Goal: Task Accomplishment & Management: Manage account settings

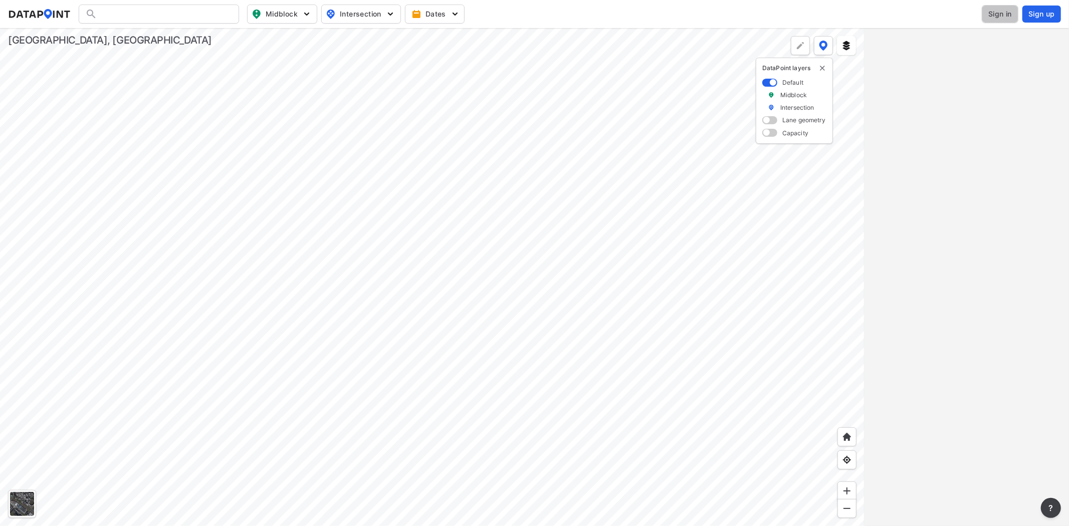
click at [991, 17] on span "Sign in" at bounding box center [1000, 14] width 24 height 10
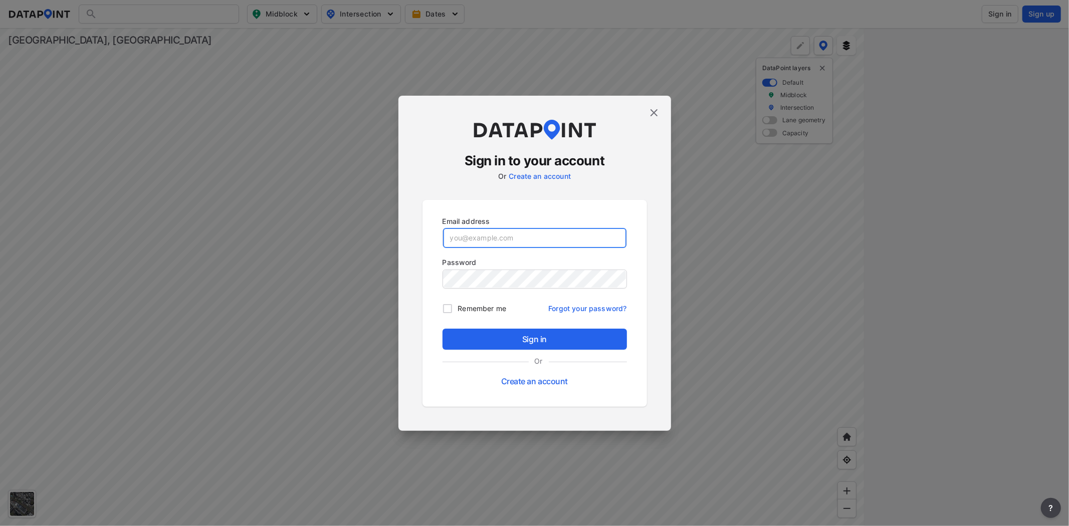
type input "adm_greenville@data-point.io"
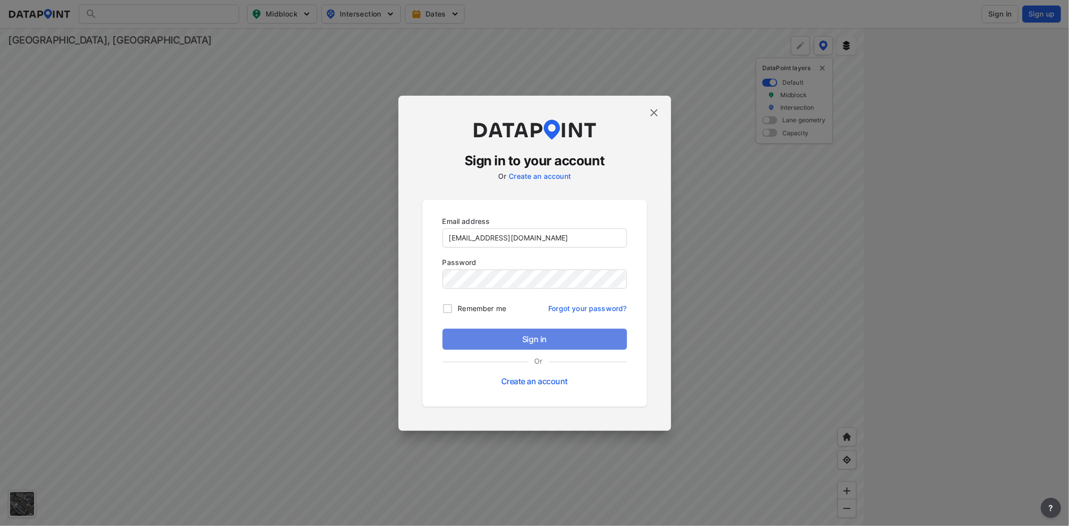
click at [510, 344] on span "Sign in" at bounding box center [534, 339] width 168 height 12
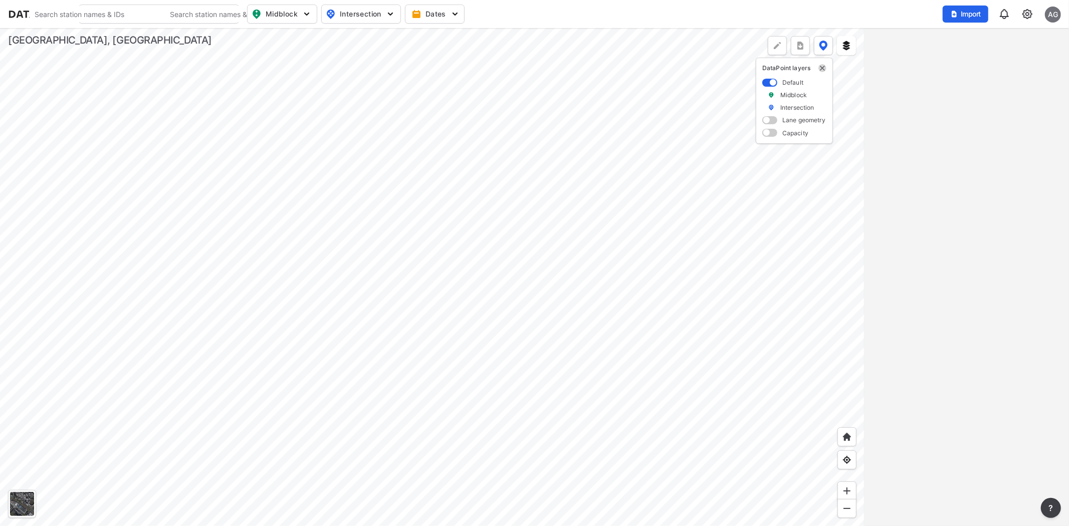
click at [822, 66] on img "delete" at bounding box center [822, 68] width 8 height 8
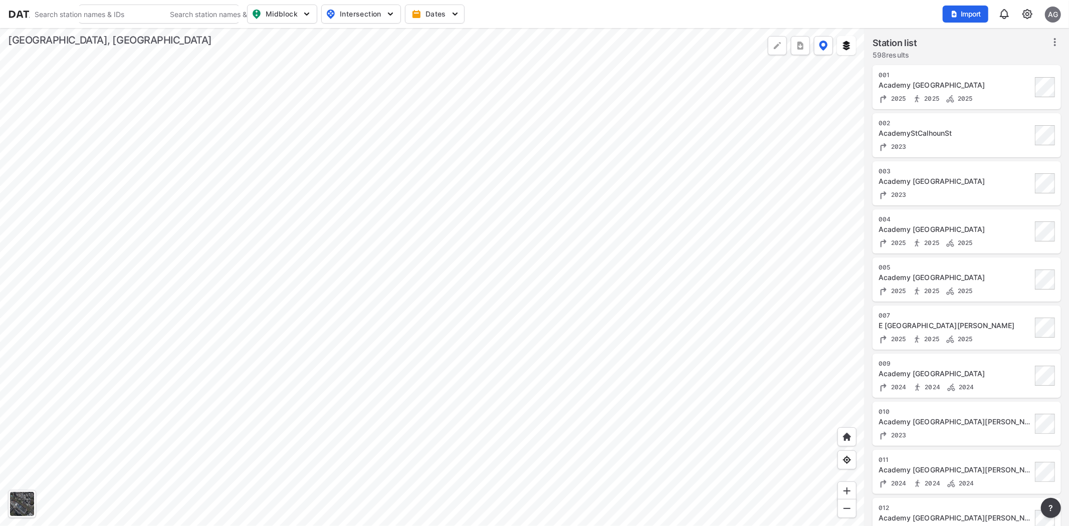
click at [1028, 11] on img at bounding box center [1027, 14] width 12 height 12
click at [983, 37] on link "Data management" at bounding box center [984, 39] width 86 height 10
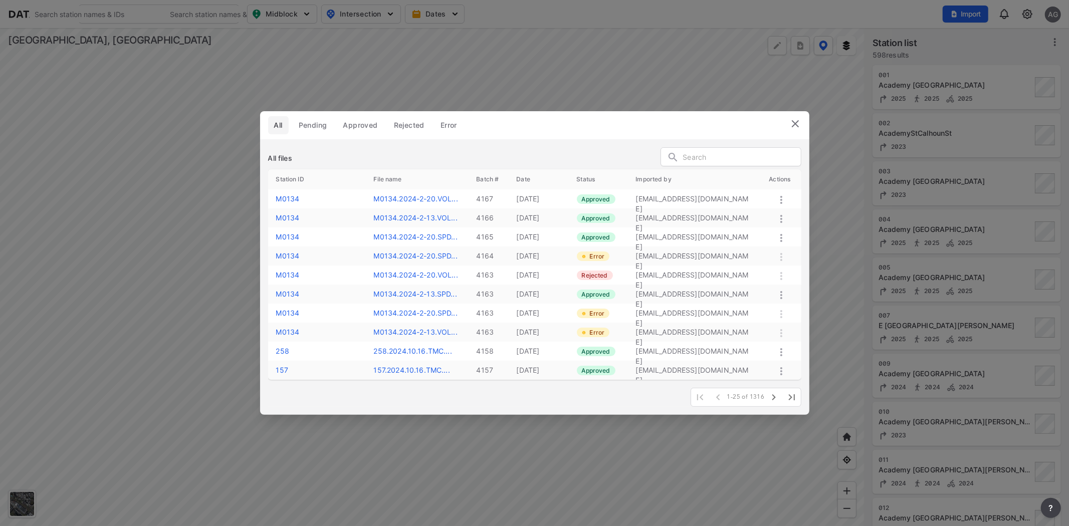
click at [797, 122] on img at bounding box center [795, 124] width 12 height 12
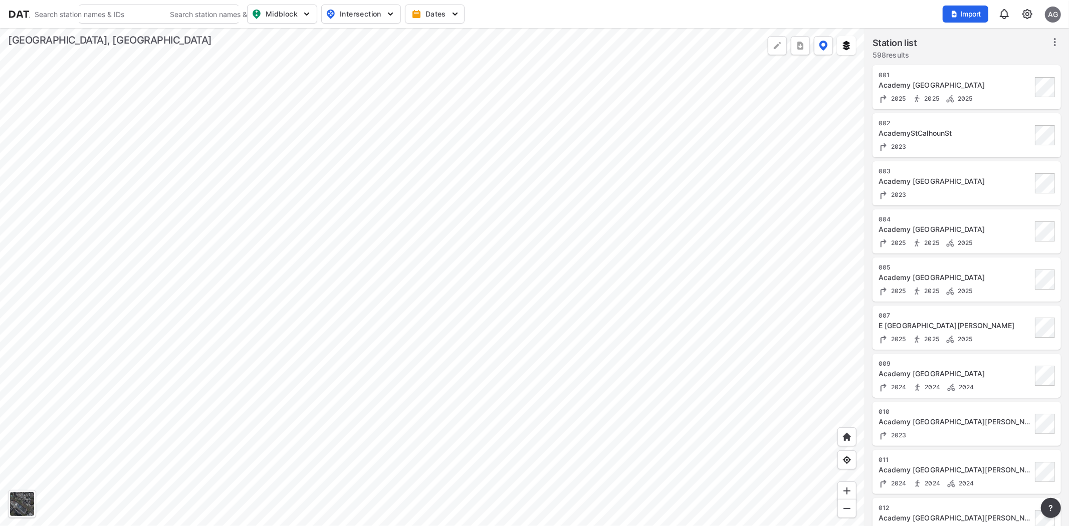
click at [144, 8] on input "Search" at bounding box center [97, 14] width 135 height 16
type input "airport"
click at [967, 10] on span "Import" at bounding box center [966, 14] width 34 height 10
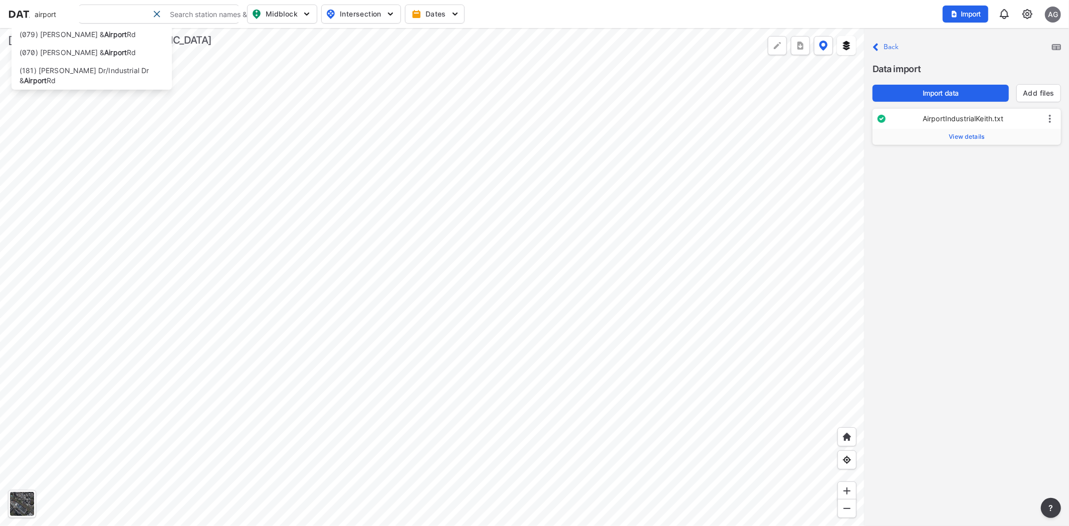
click at [964, 134] on span "View details" at bounding box center [967, 137] width 36 height 8
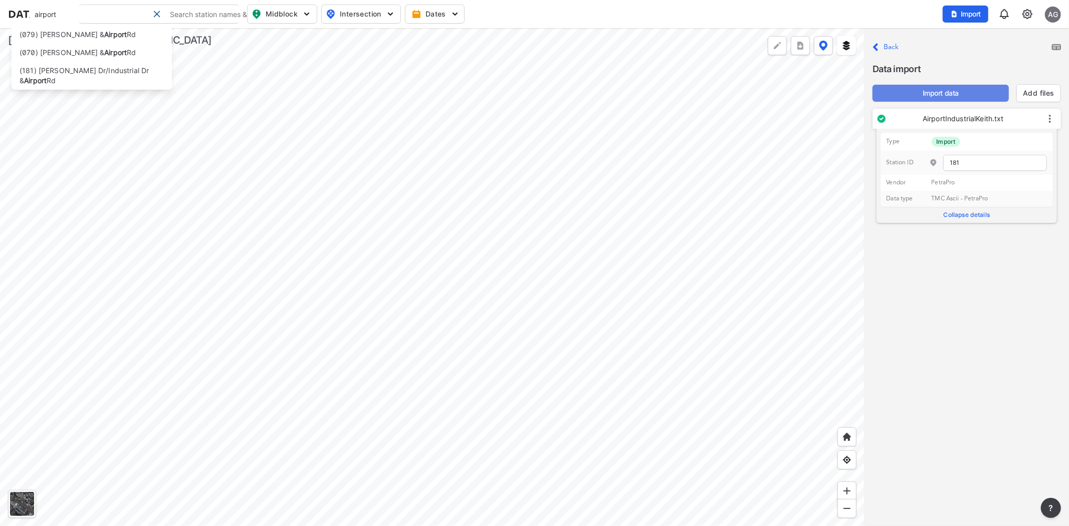
click at [954, 86] on button "Import data" at bounding box center [940, 93] width 136 height 17
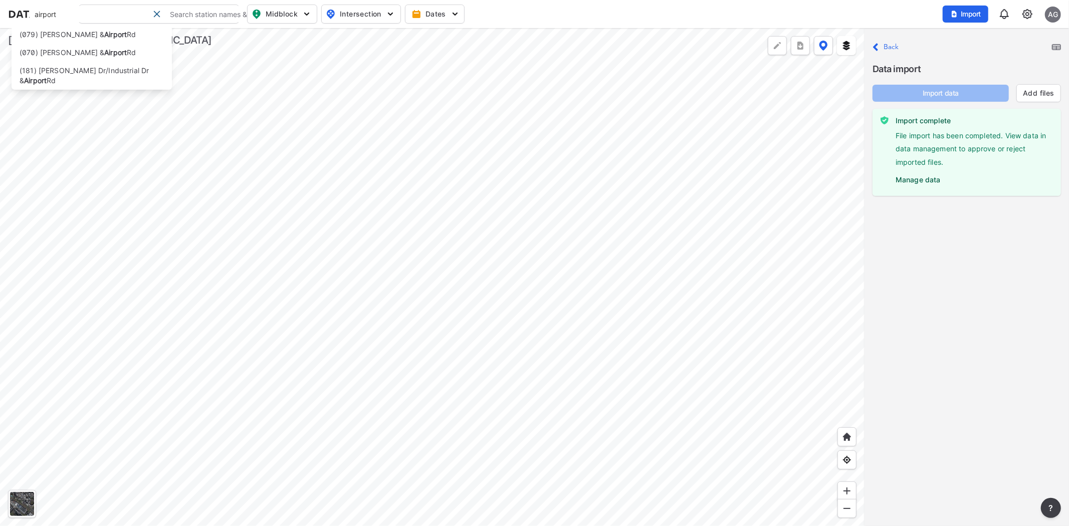
click at [918, 181] on label "Manage data" at bounding box center [973, 177] width 157 height 15
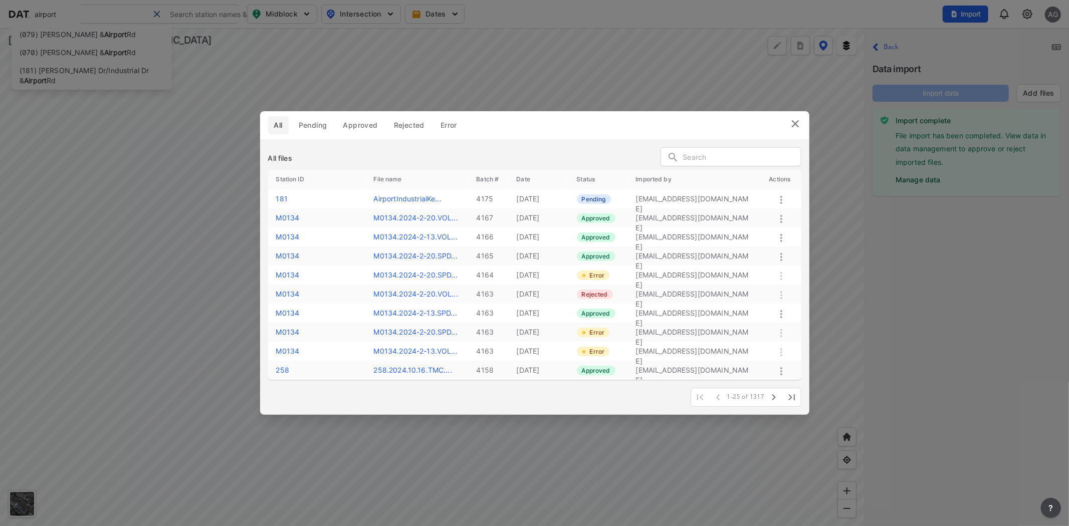
click at [311, 129] on span "Pending" at bounding box center [313, 125] width 29 height 10
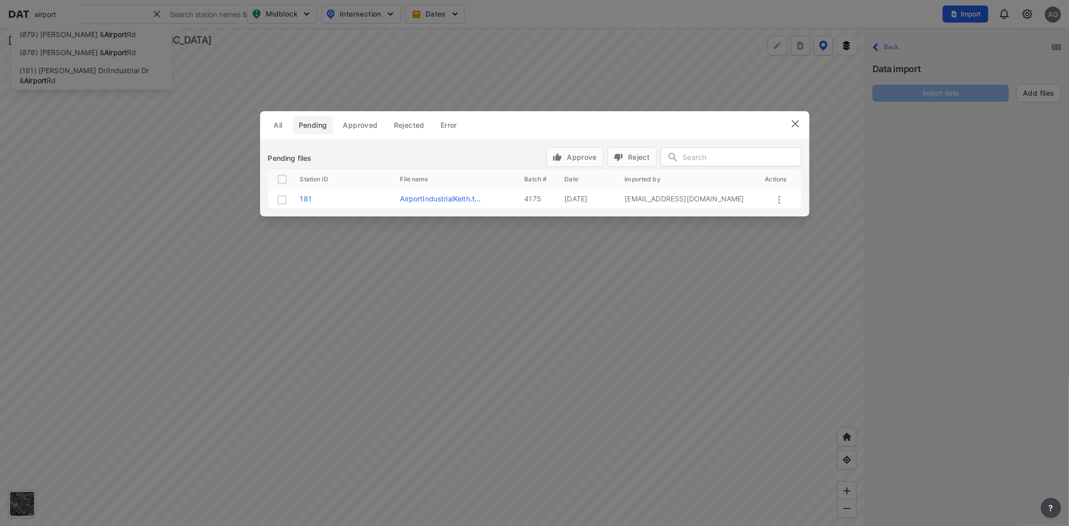
click at [779, 200] on icon at bounding box center [779, 200] width 2 height 8
click at [764, 208] on label "Approve" at bounding box center [765, 211] width 29 height 10
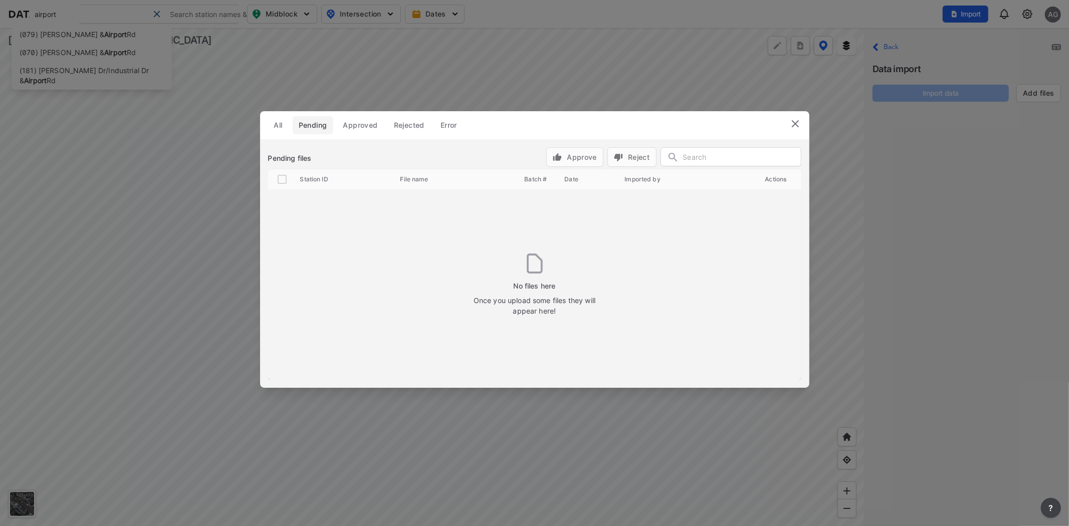
click at [797, 122] on img at bounding box center [795, 124] width 12 height 12
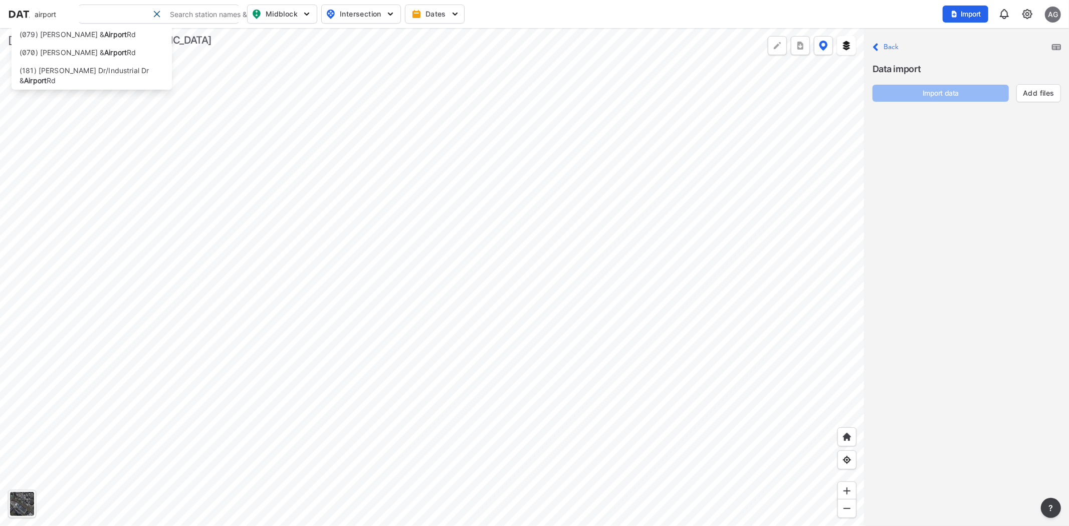
click at [885, 49] on label "Back" at bounding box center [891, 47] width 16 height 7
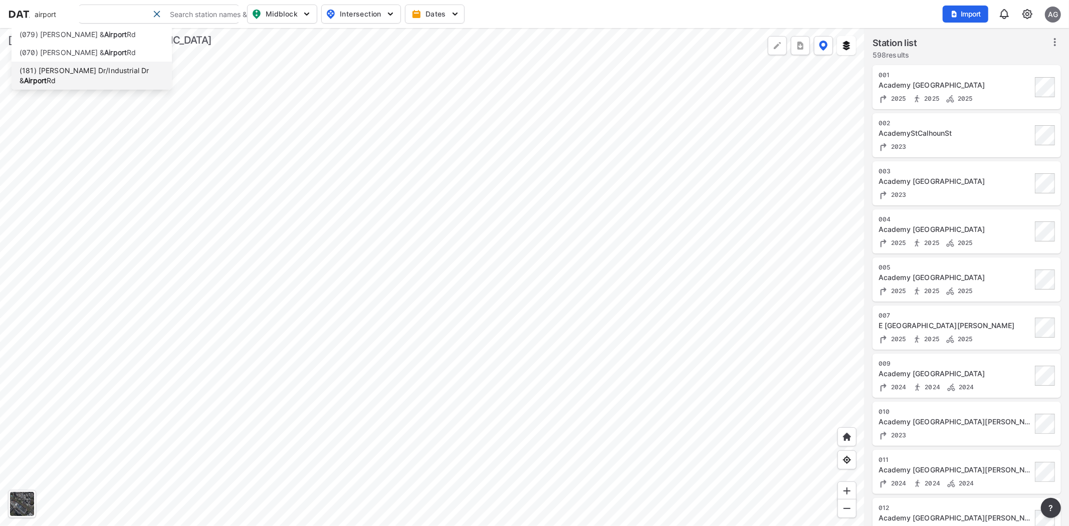
click at [92, 66] on li "(181) Keith Dr/Industrial Dr & Airport Rd" at bounding box center [92, 76] width 160 height 28
type input "(181) Keith Dr/Industrial Dr & Airport Rd"
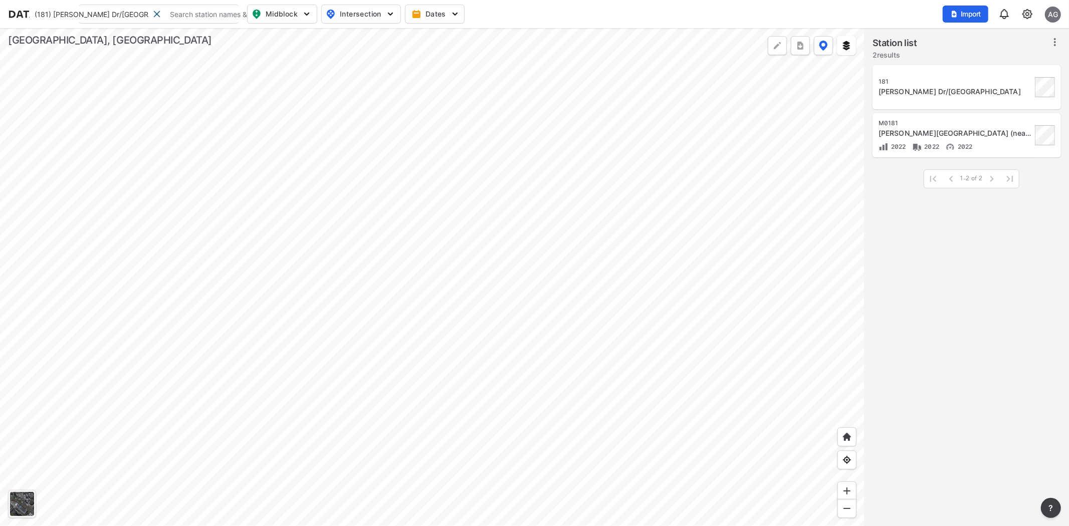
click at [921, 78] on div "181" at bounding box center [954, 82] width 153 height 8
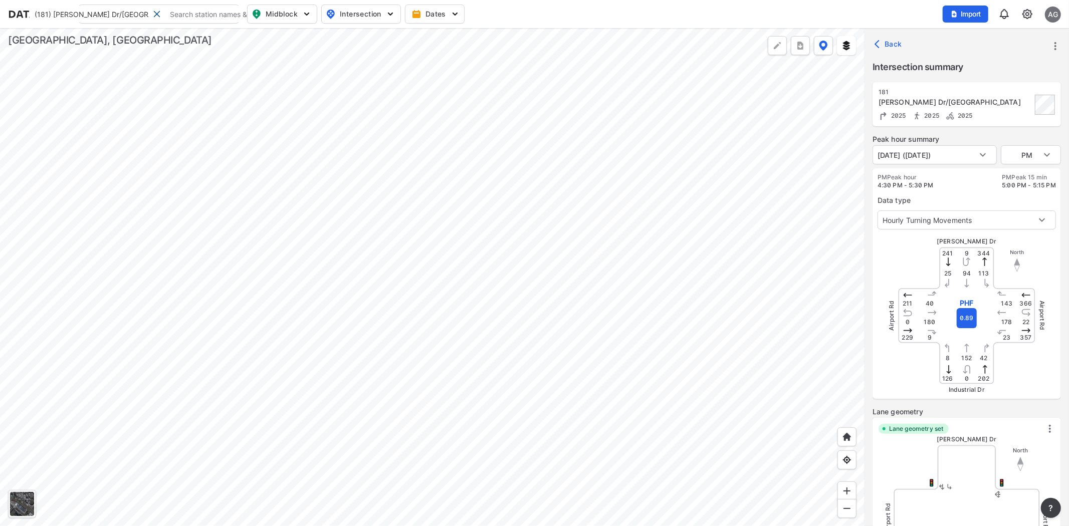
type input "5693"
click at [1024, 17] on img at bounding box center [1027, 14] width 12 height 12
click at [1000, 40] on link "Data management" at bounding box center [984, 39] width 86 height 10
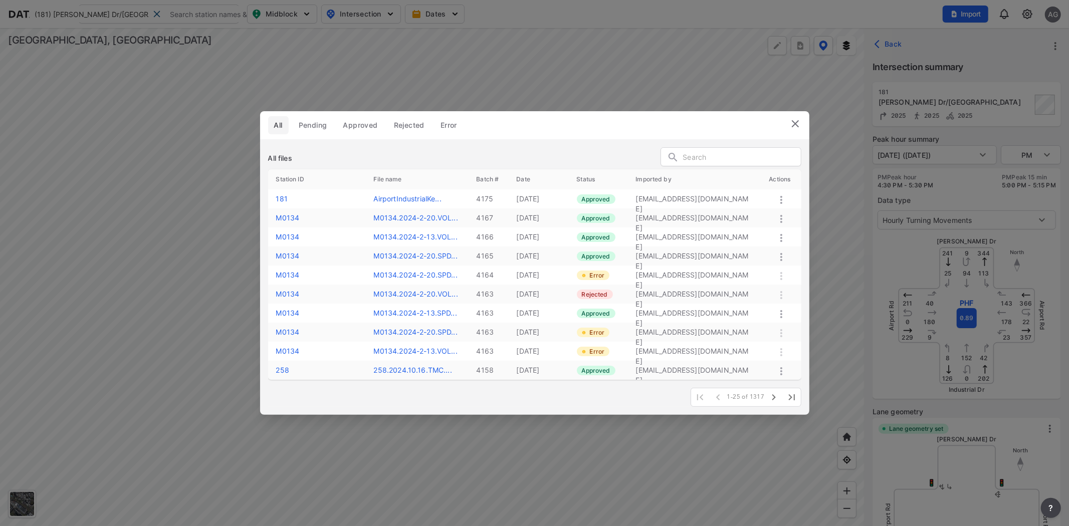
click at [703, 154] on input "text" at bounding box center [742, 157] width 118 height 15
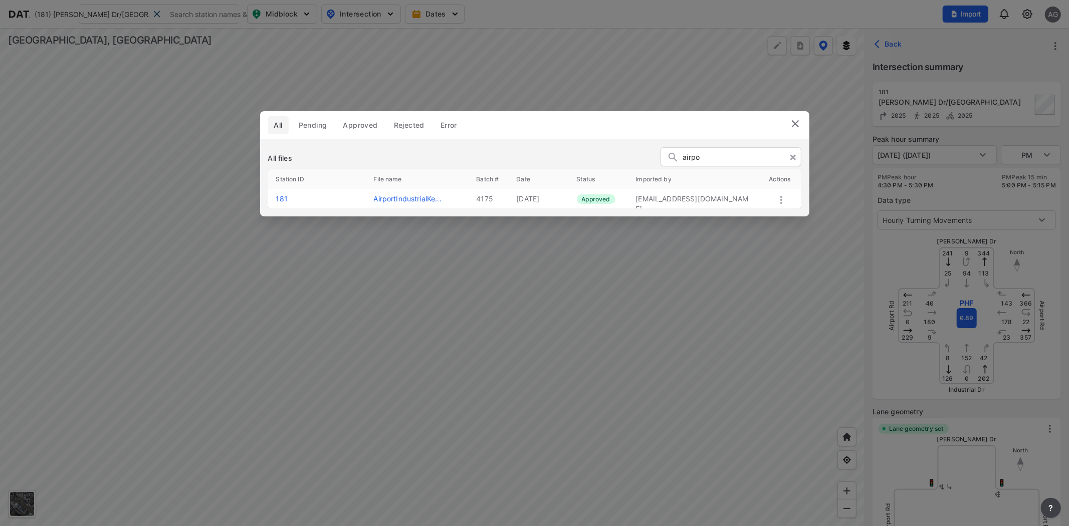
type input "airpo"
click at [793, 155] on icon at bounding box center [793, 157] width 6 height 8
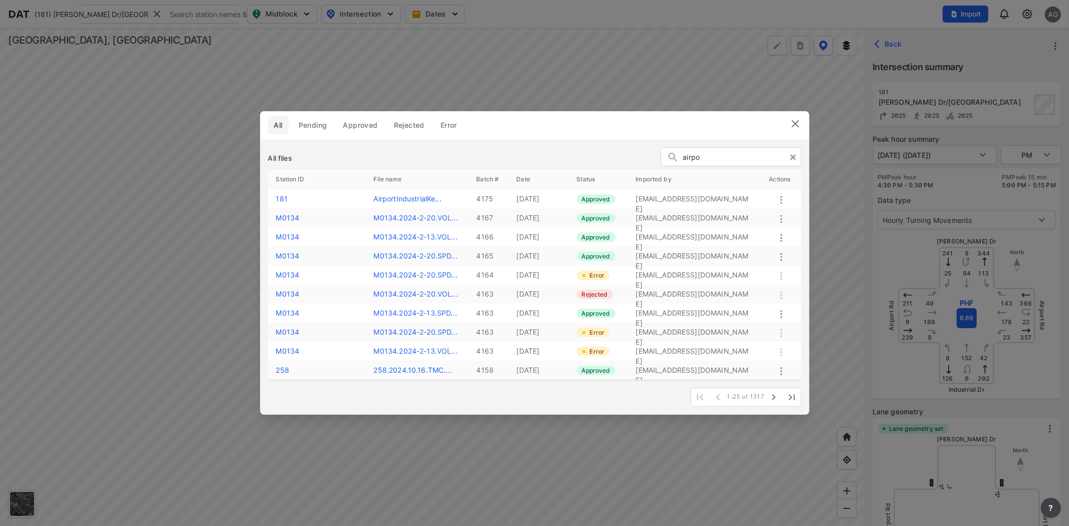
click at [1024, 22] on div "All Pending Approved Rejected Error All files airpo Station ID File name Batch …" at bounding box center [534, 263] width 1069 height 526
click at [1035, 19] on div "All Pending Approved Rejected Error All files airpo Station ID File name Batch …" at bounding box center [534, 263] width 1069 height 526
click at [800, 126] on img at bounding box center [795, 124] width 12 height 12
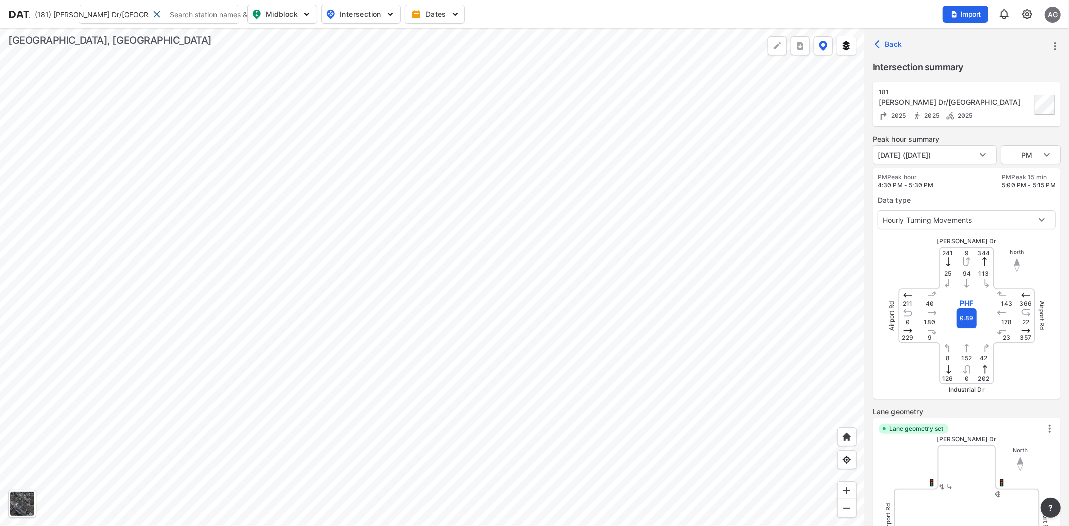
click at [1044, 16] on div "Import AG" at bounding box center [1002, 14] width 118 height 23
click at [1045, 16] on div "AG" at bounding box center [1053, 15] width 16 height 16
click at [1024, 16] on img at bounding box center [1027, 14] width 12 height 12
click at [988, 55] on link "User management" at bounding box center [984, 57] width 86 height 10
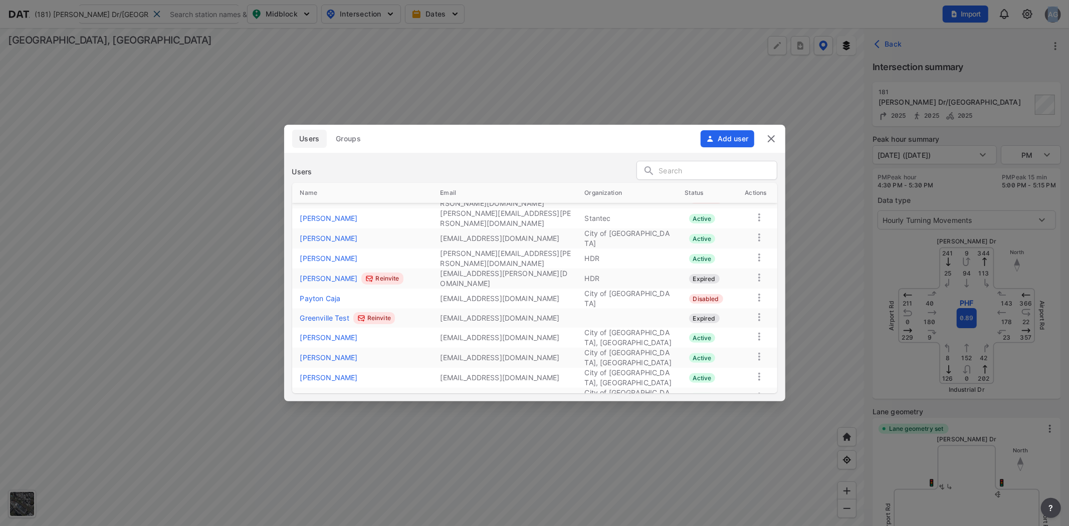
scroll to position [286, 0]
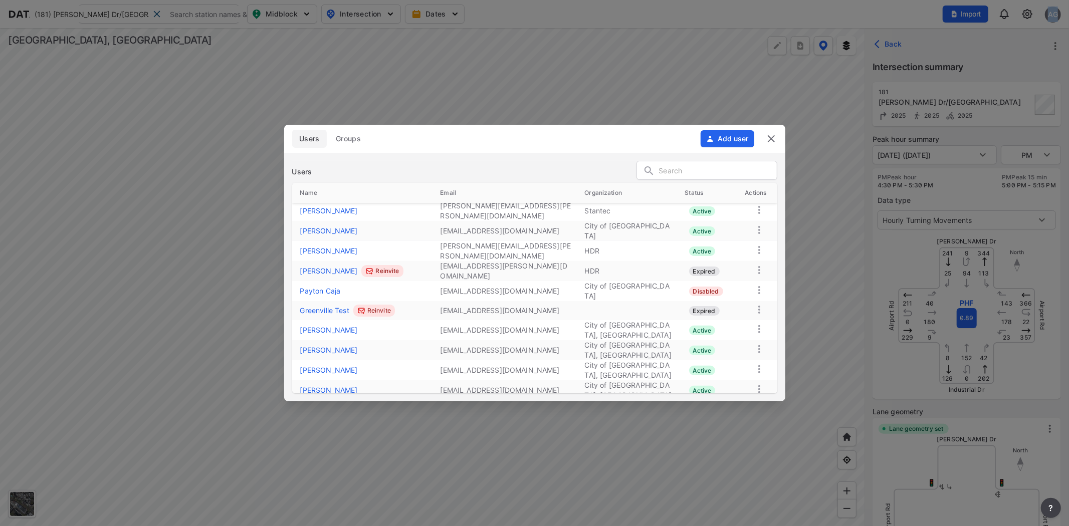
click at [338, 365] on link "Jonathan Jeffcoat" at bounding box center [364, 370] width 128 height 10
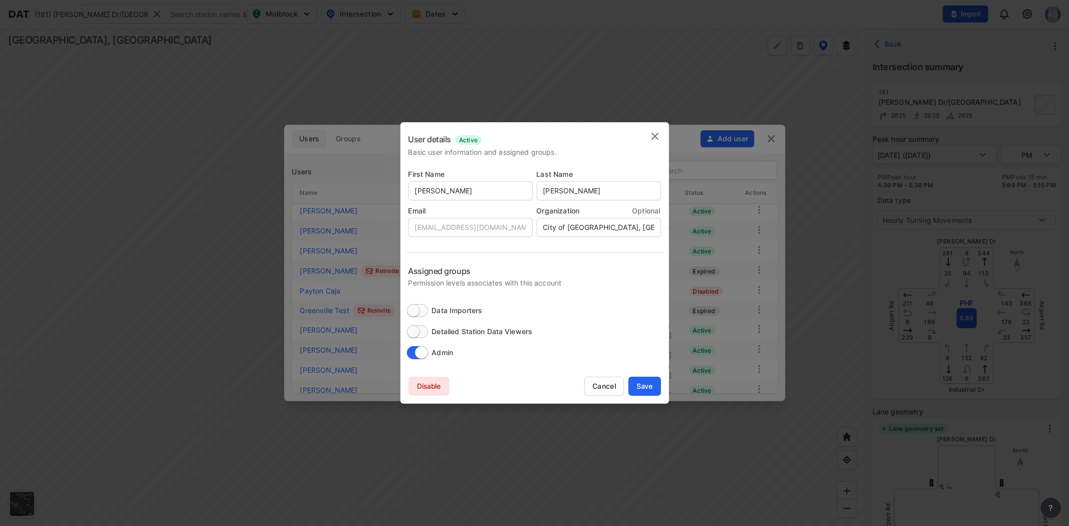
click at [651, 136] on img at bounding box center [655, 136] width 12 height 12
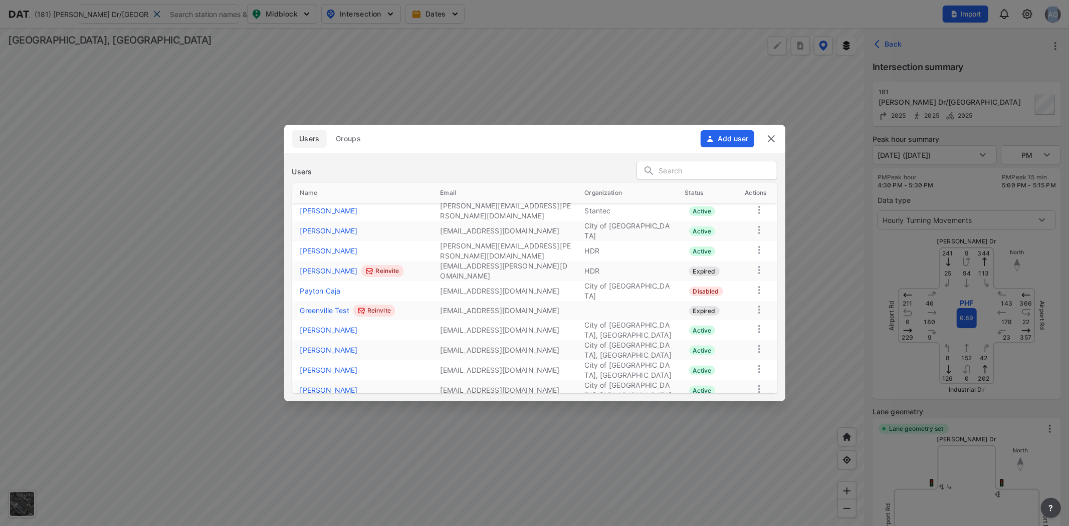
click at [772, 135] on img at bounding box center [771, 139] width 12 height 12
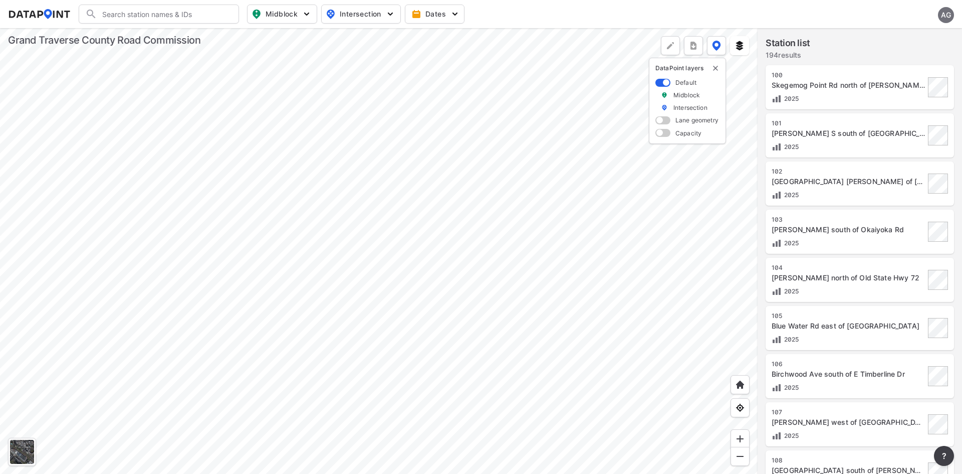
click at [946, 15] on div "AG" at bounding box center [946, 15] width 16 height 16
click at [908, 57] on p "Log out" at bounding box center [912, 58] width 84 height 18
click at [888, 16] on span "Sign in" at bounding box center [893, 14] width 24 height 10
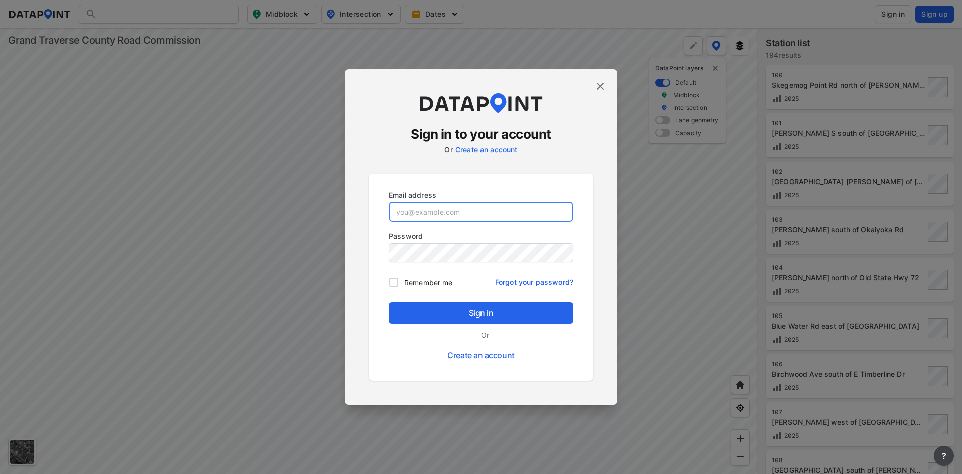
type input "adm_gtcrc@data-point.io"
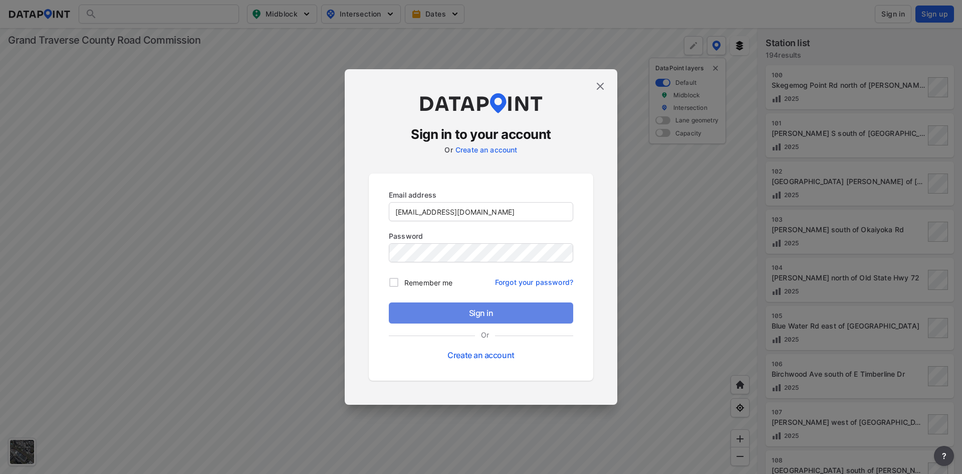
click at [439, 317] on span "Sign in" at bounding box center [481, 313] width 168 height 12
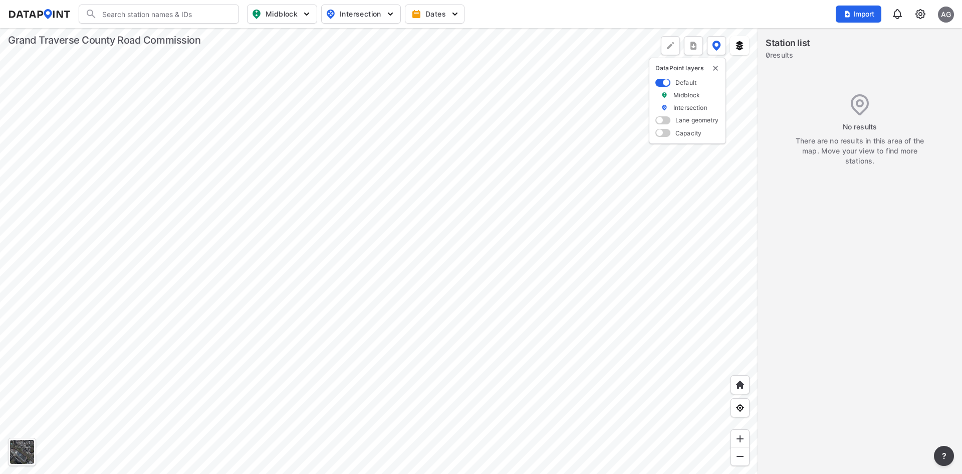
click at [919, 15] on img at bounding box center [920, 14] width 12 height 12
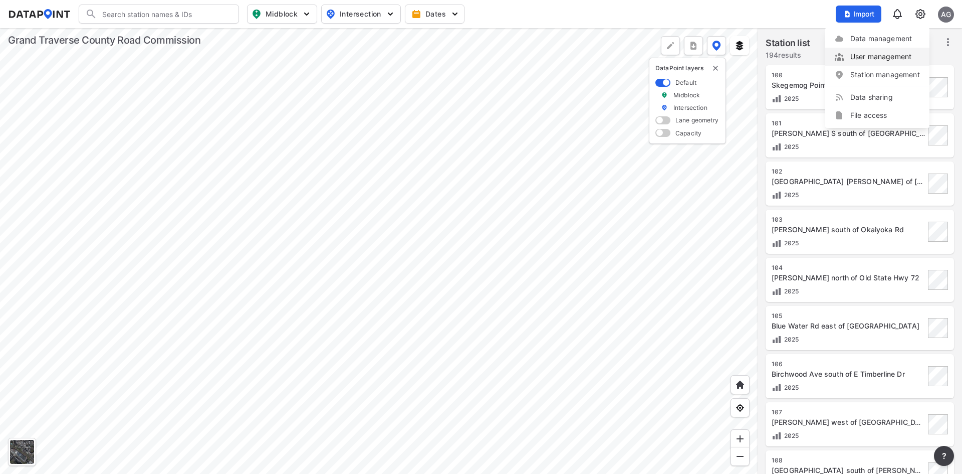
click at [870, 54] on link "User management" at bounding box center [877, 57] width 86 height 10
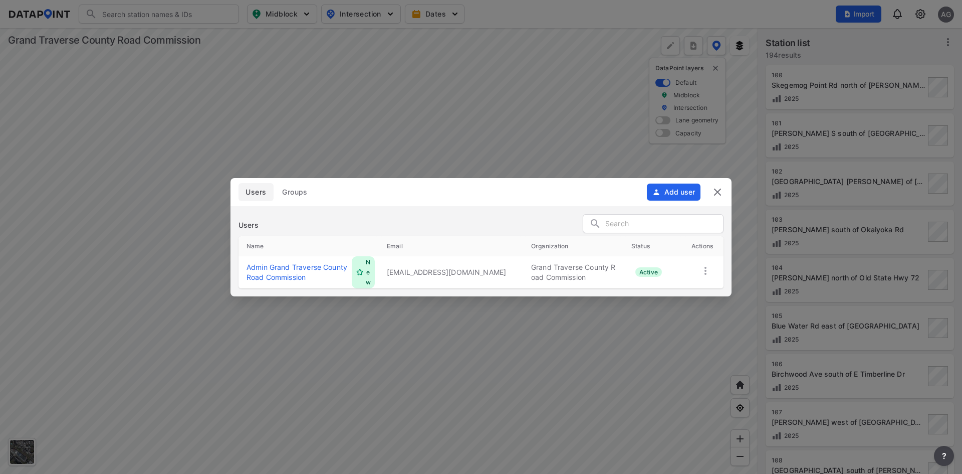
click at [665, 194] on button "Add user" at bounding box center [674, 191] width 54 height 17
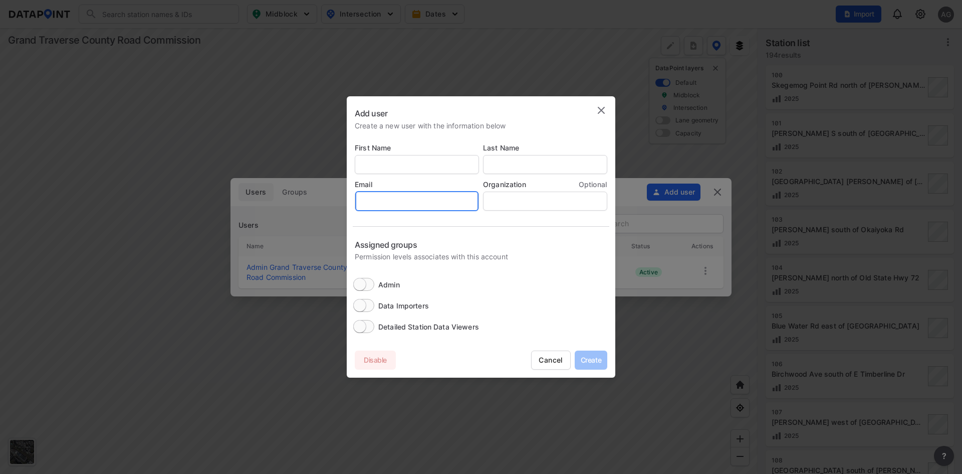
click at [408, 198] on input "email" at bounding box center [416, 201] width 123 height 20
paste input "llacross@gtcrc.org"
type input "llacross@gtcrc.org"
type input "Larry"
type input "LaCross"
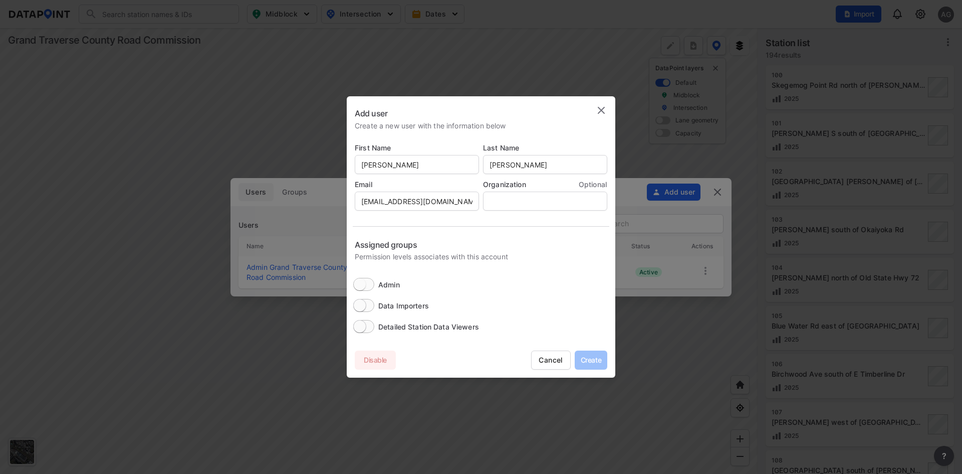
click at [361, 283] on input "Admin" at bounding box center [359, 284] width 39 height 13
checkbox input "true"
click at [584, 357] on span "Create" at bounding box center [591, 360] width 33 height 10
checkbox input "false"
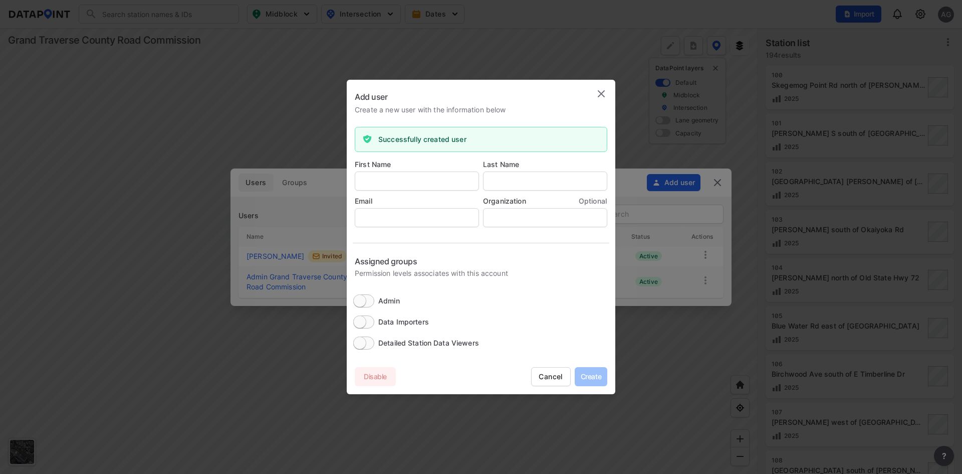
click at [599, 94] on img at bounding box center [601, 94] width 12 height 12
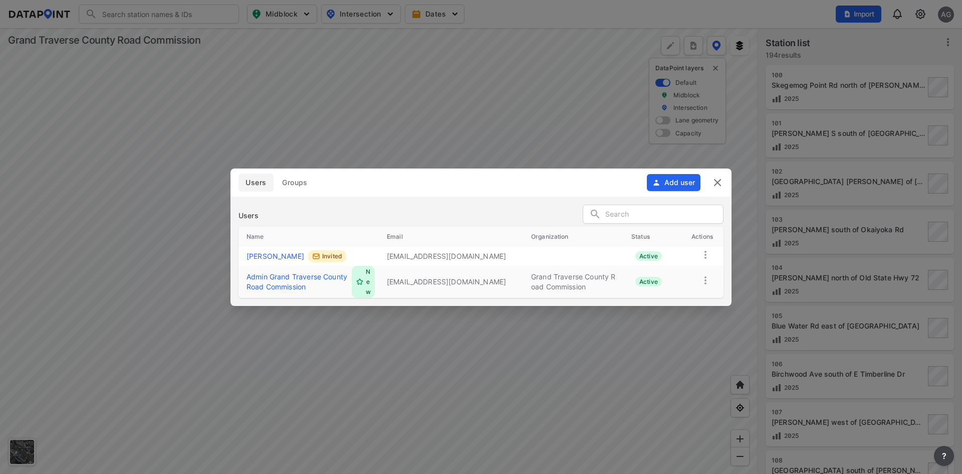
click at [719, 182] on img at bounding box center [718, 182] width 12 height 12
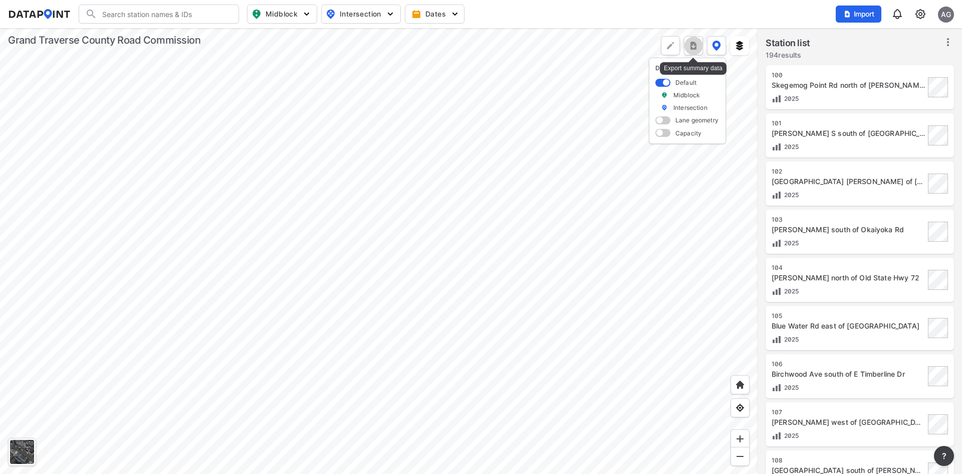
click at [693, 46] on img "more" at bounding box center [694, 46] width 10 height 10
click at [661, 70] on li "All stations CSV" at bounding box center [647, 69] width 110 height 18
click at [951, 15] on div "AG" at bounding box center [946, 15] width 16 height 16
click at [903, 58] on p "Log out" at bounding box center [912, 58] width 84 height 18
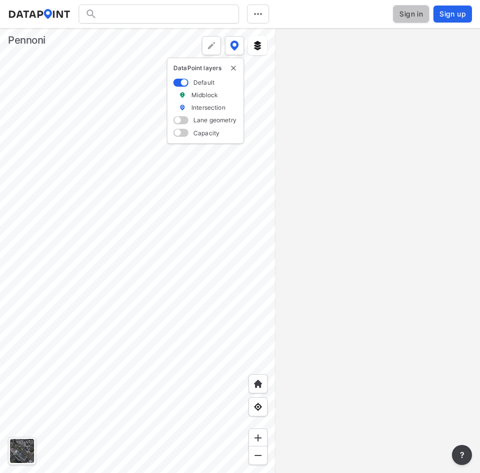
click at [400, 17] on span "Sign in" at bounding box center [411, 14] width 24 height 10
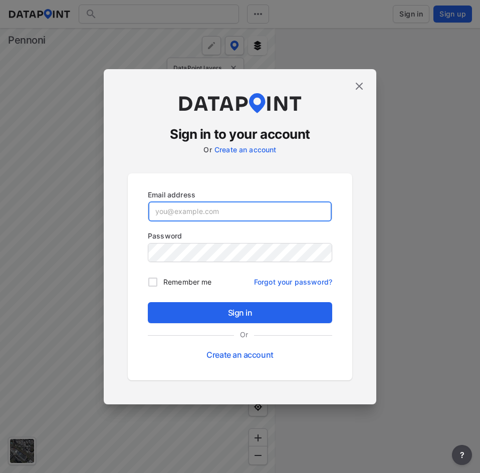
type input "[EMAIL_ADDRESS][DOMAIN_NAME]"
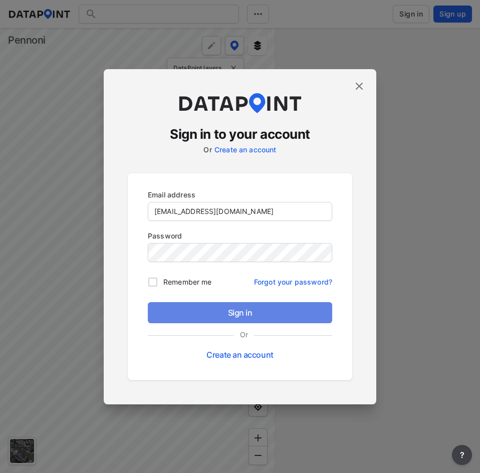
click at [216, 314] on span "Sign in" at bounding box center [240, 313] width 168 height 12
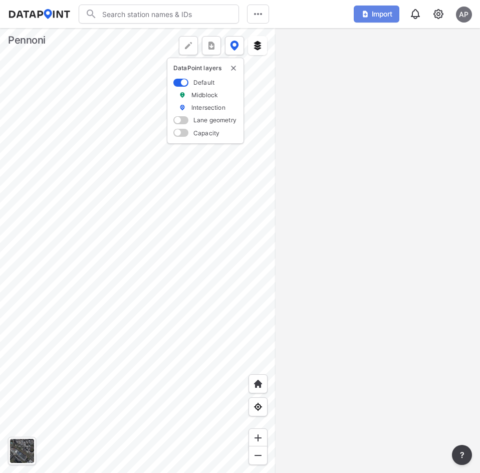
click at [375, 16] on span "Import" at bounding box center [377, 14] width 34 height 10
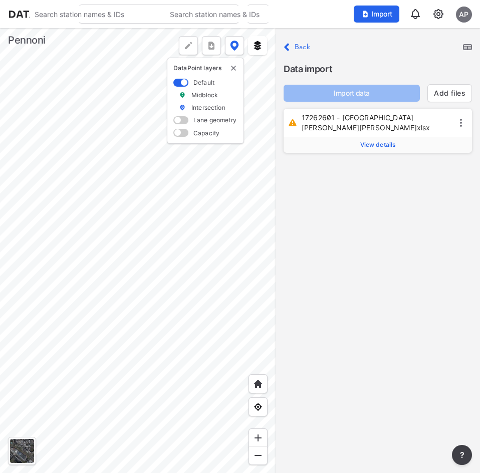
click at [370, 135] on div "17262601 - Chain St-Harding Blvd & Zoo Dwy-Harding Blvd.xlsx" at bounding box center [378, 123] width 188 height 28
click at [370, 145] on span "View details" at bounding box center [378, 145] width 36 height 8
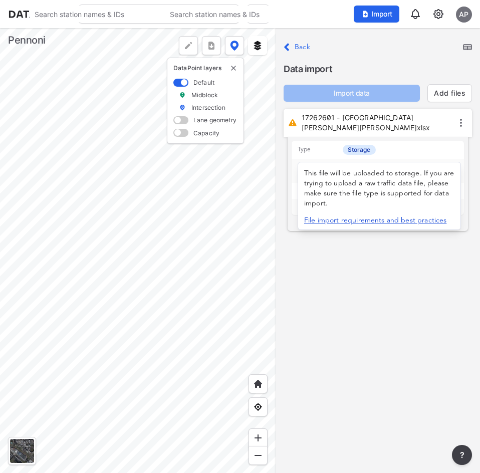
drag, startPoint x: 375, startPoint y: 175, endPoint x: 388, endPoint y: 160, distance: 19.9
click at [383, 163] on div "This file will be uploaded to storage. If you are trying to upload a raw traffi…" at bounding box center [379, 196] width 163 height 68
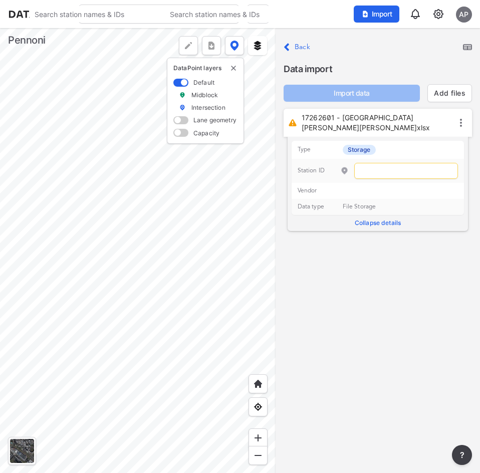
click at [396, 153] on p "Type Storage" at bounding box center [378, 150] width 173 height 18
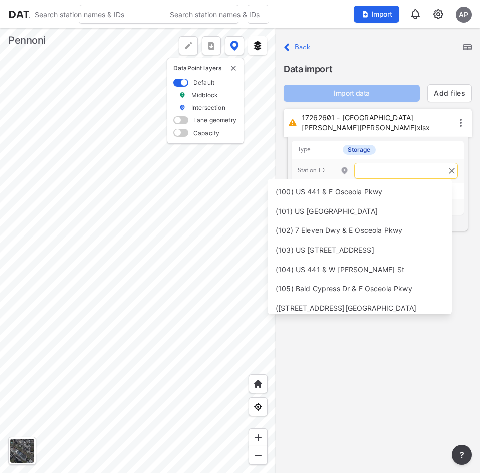
click at [392, 175] on input "text" at bounding box center [406, 171] width 104 height 16
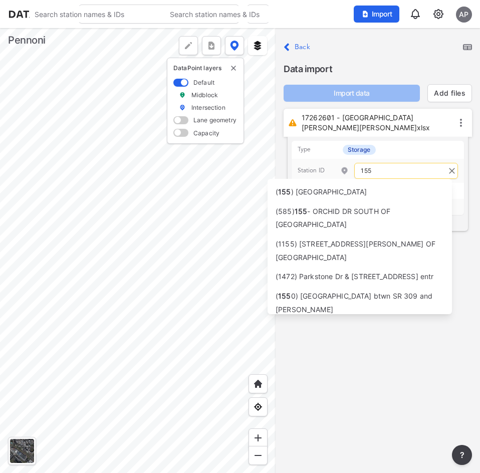
type input "1551"
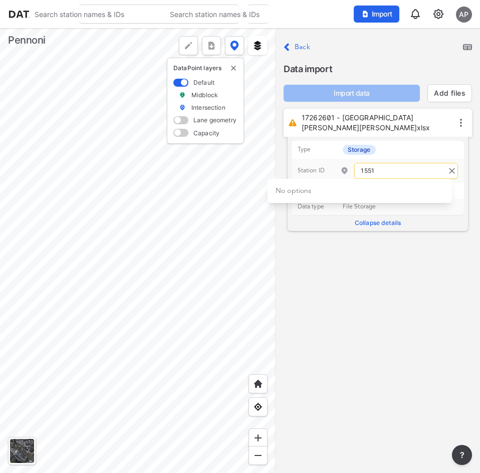
click at [449, 170] on icon "Clear" at bounding box center [452, 171] width 6 height 6
click at [389, 173] on input "text" at bounding box center [406, 171] width 104 height 16
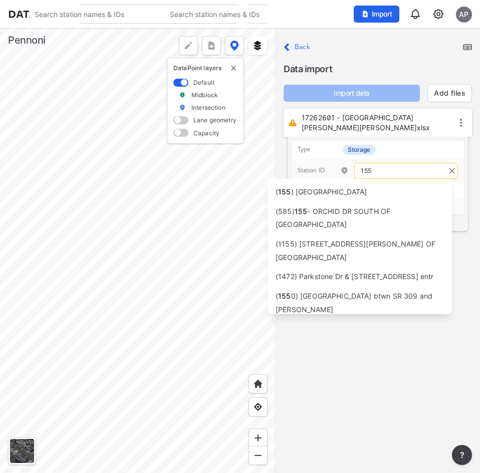
type input "1551"
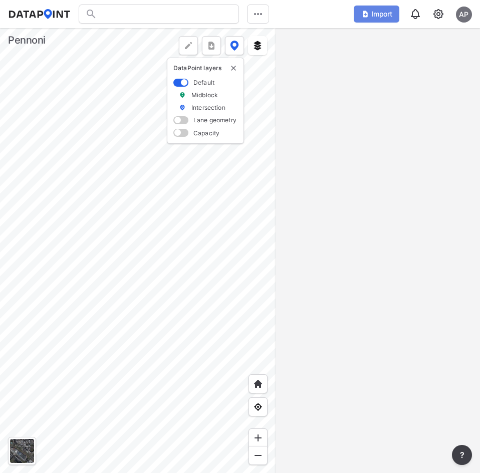
click at [372, 15] on span "Import" at bounding box center [377, 14] width 34 height 10
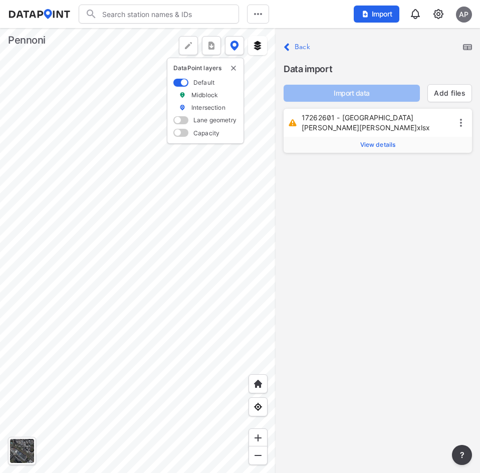
click at [412, 326] on div "Close Back Data import Import data Add files 17262601 - Chain St-Harding Blvd &…" at bounding box center [378, 250] width 204 height 445
click at [382, 144] on span "View details" at bounding box center [378, 145] width 36 height 8
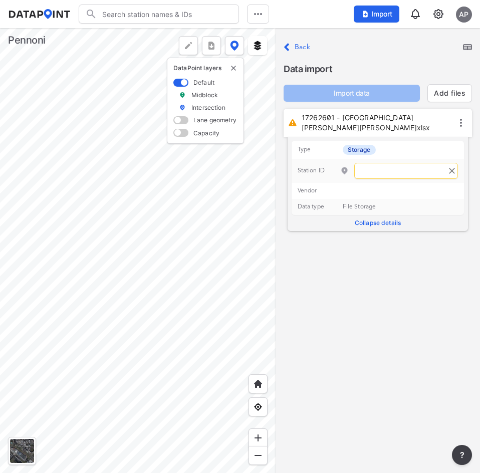
click at [379, 173] on input "text" at bounding box center [406, 171] width 104 height 16
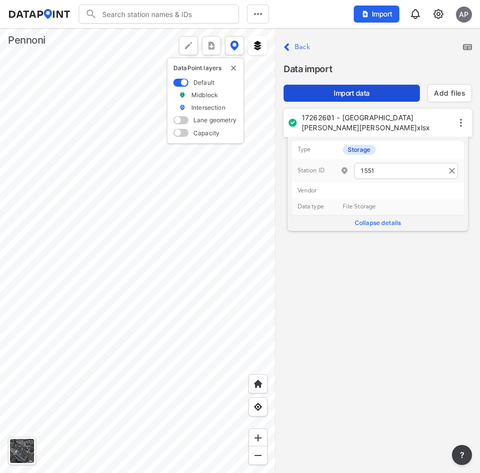
type input "1551"
click at [397, 85] on button "Import data" at bounding box center [352, 93] width 136 height 17
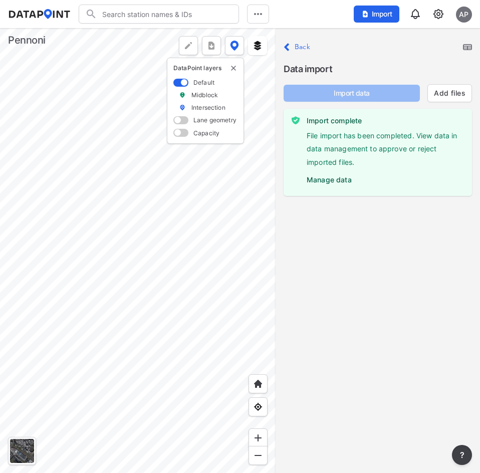
click at [333, 181] on label "Manage data" at bounding box center [385, 177] width 157 height 15
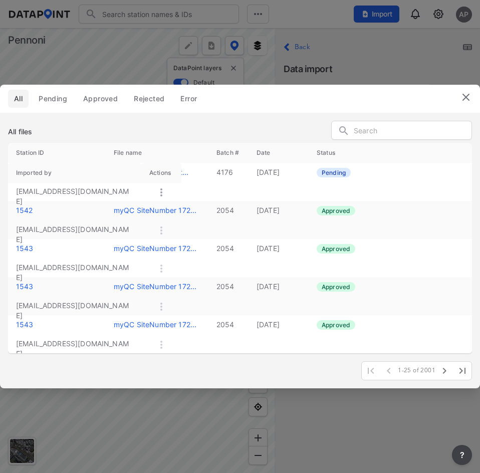
click at [164, 189] on icon at bounding box center [161, 192] width 12 height 12
click at [151, 200] on label "Approve" at bounding box center [150, 200] width 29 height 10
click at [462, 22] on div "All Pending Approved Rejected Error All files Station ID File name Batch # Date…" at bounding box center [240, 236] width 480 height 473
click at [464, 11] on div "All Pending Approved Rejected Error All files Station ID File name Batch # Date…" at bounding box center [240, 236] width 480 height 473
click at [465, 98] on img at bounding box center [466, 97] width 12 height 12
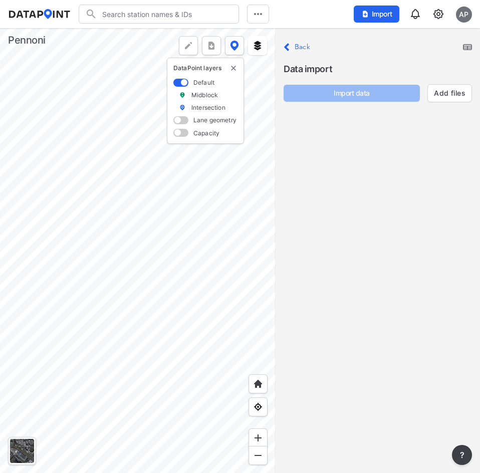
click at [464, 14] on div "AP" at bounding box center [464, 15] width 16 height 16
click at [437, 53] on p "Log out" at bounding box center [430, 58] width 84 height 18
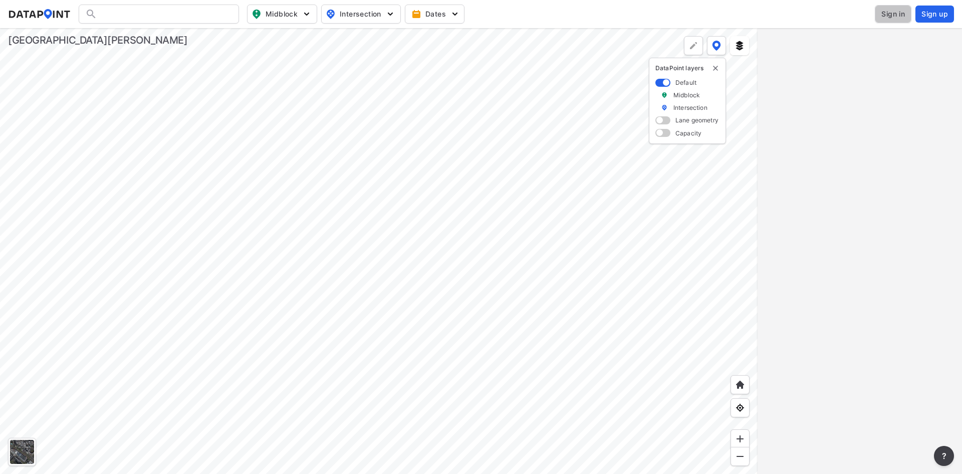
click at [892, 15] on span "Sign in" at bounding box center [893, 14] width 24 height 10
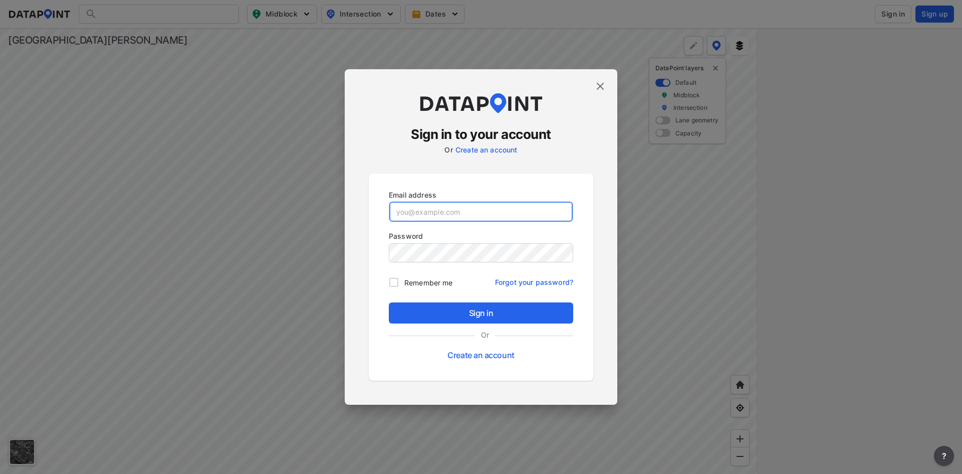
type input "adm_sanjoseca@data-point.io"
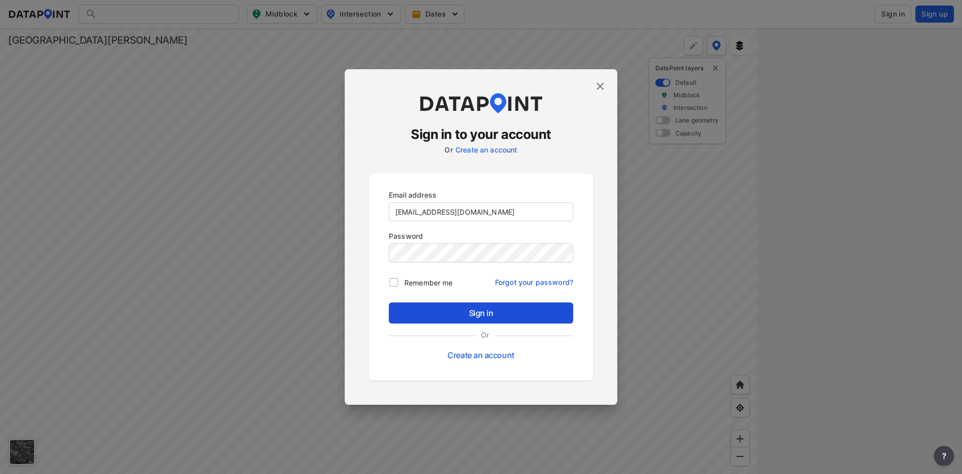
click at [440, 315] on span "Sign in" at bounding box center [481, 313] width 168 height 12
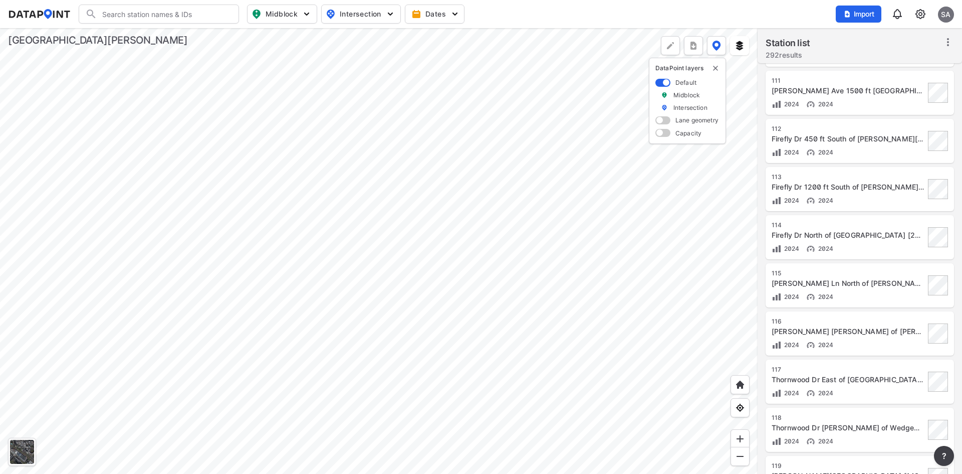
scroll to position [828, 0]
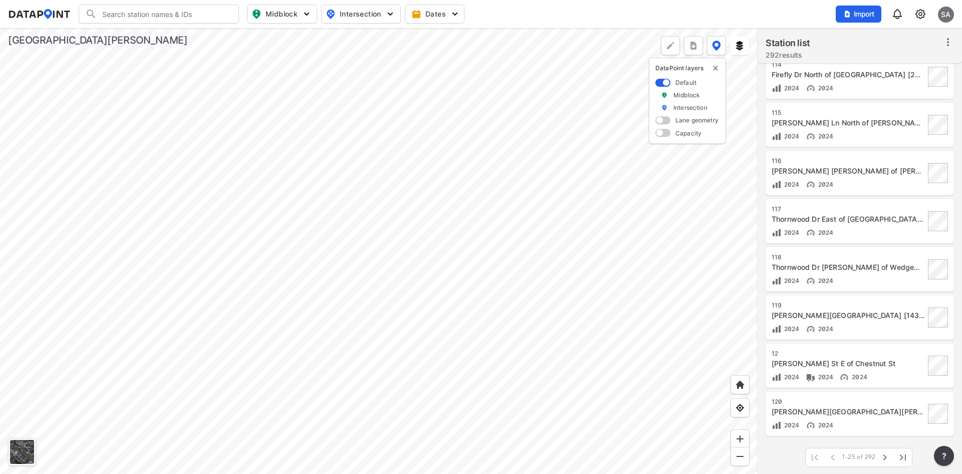
click at [131, 13] on input "Search" at bounding box center [164, 14] width 135 height 16
type input "84522"
type input "(187) 53 - Sierra Vista Pl S of Muirfield Dr [84522]"
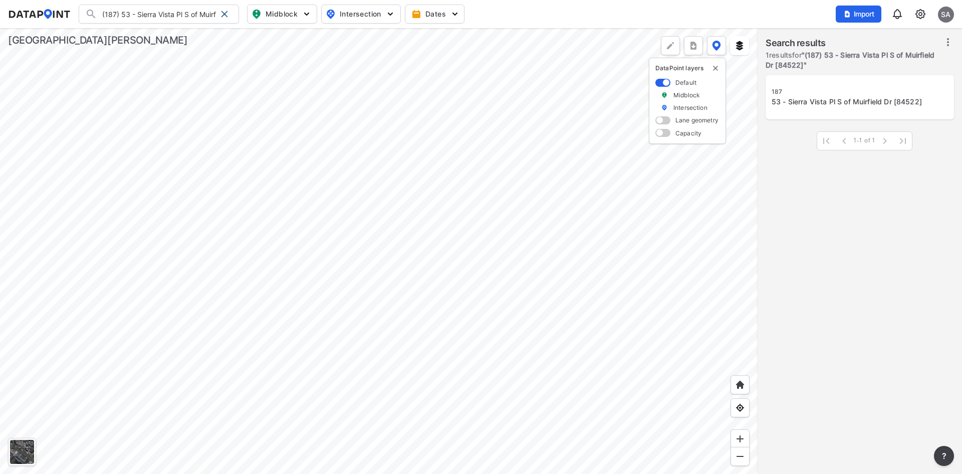
scroll to position [0, 0]
click at [829, 94] on div "187" at bounding box center [848, 92] width 153 height 8
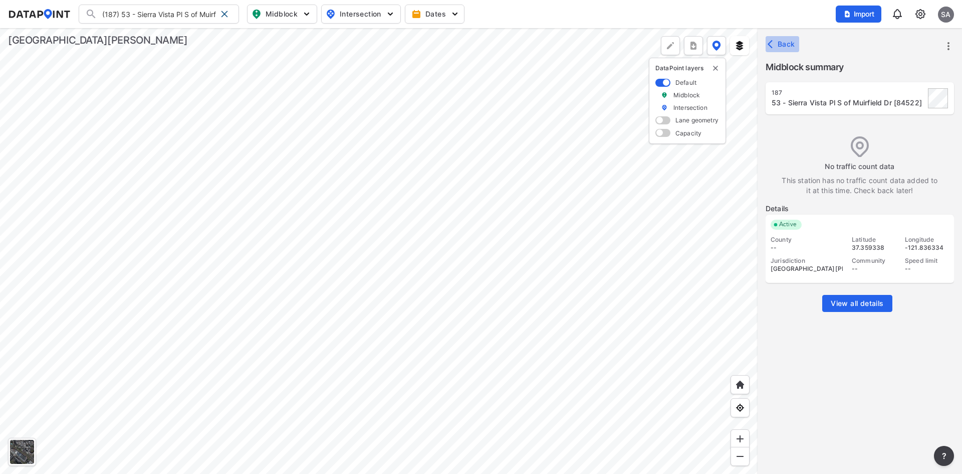
click at [787, 42] on span "Back" at bounding box center [783, 44] width 26 height 10
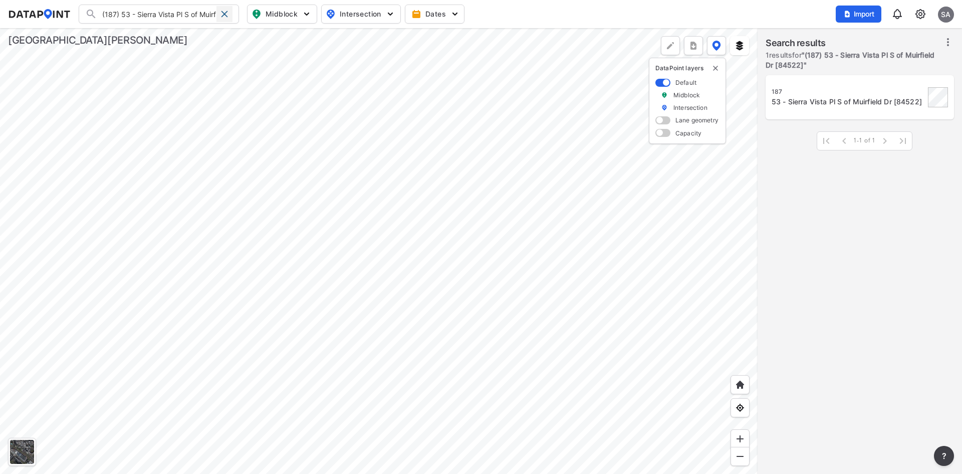
click at [223, 17] on span at bounding box center [224, 14] width 8 height 8
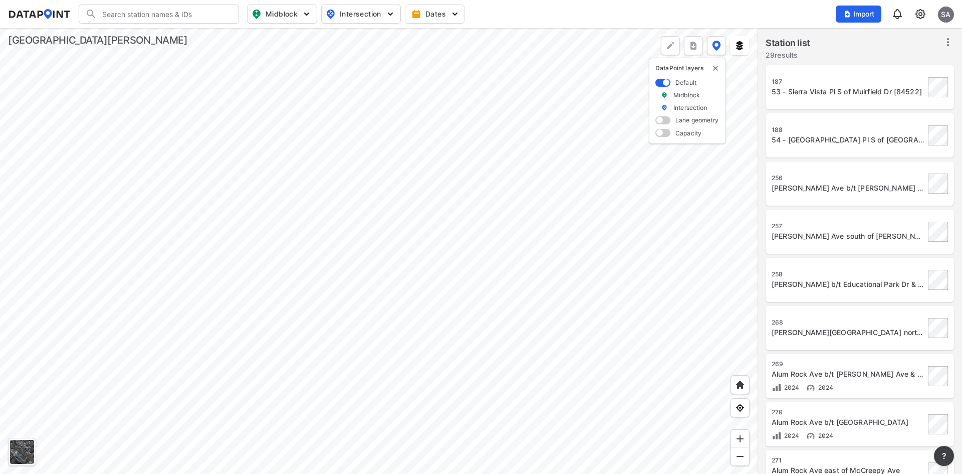
click at [395, 258] on div at bounding box center [379, 250] width 758 height 445
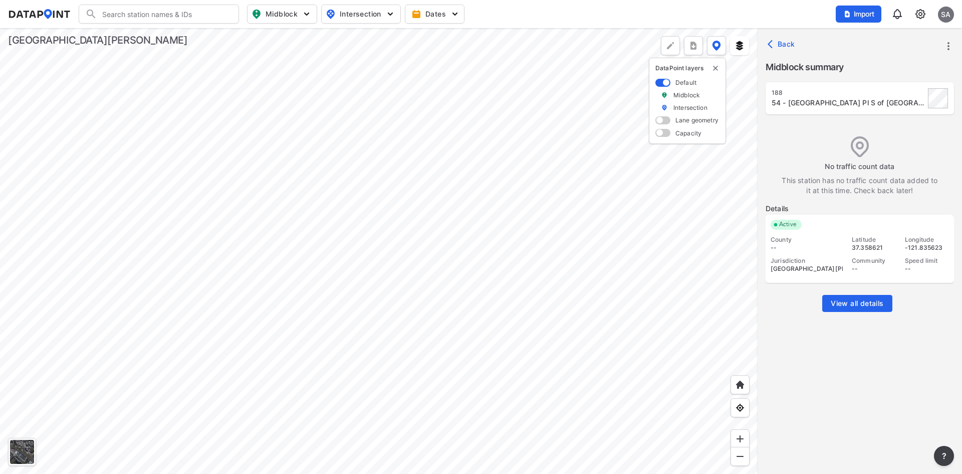
click at [378, 238] on div at bounding box center [379, 250] width 758 height 445
click at [323, 117] on div at bounding box center [379, 250] width 758 height 445
click at [672, 180] on div at bounding box center [379, 250] width 758 height 445
click at [280, 287] on div at bounding box center [379, 250] width 758 height 445
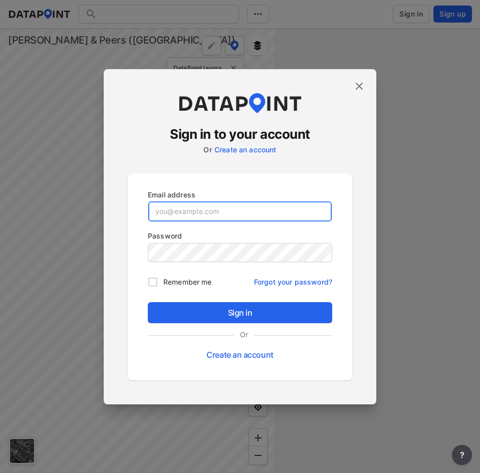
type input "[EMAIL_ADDRESS][DOMAIN_NAME]"
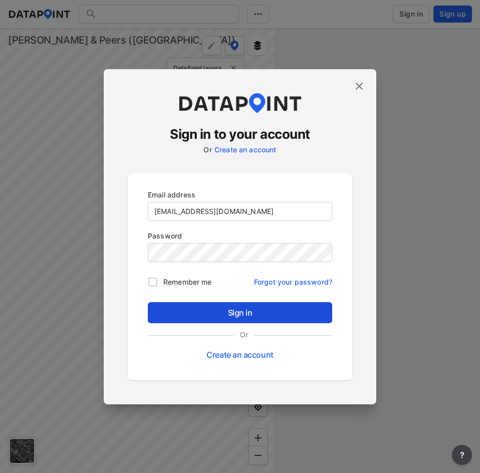
click at [228, 313] on span "Sign in" at bounding box center [240, 313] width 168 height 12
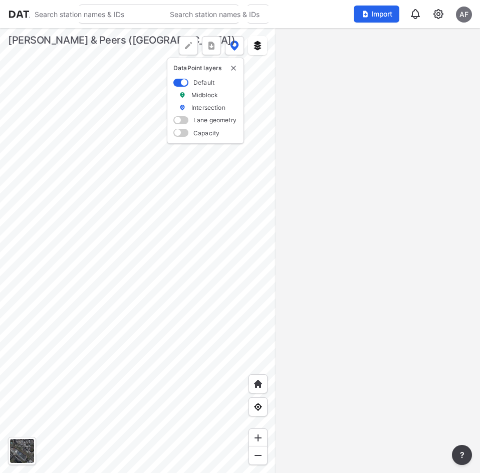
click at [232, 67] on img "delete" at bounding box center [234, 68] width 8 height 8
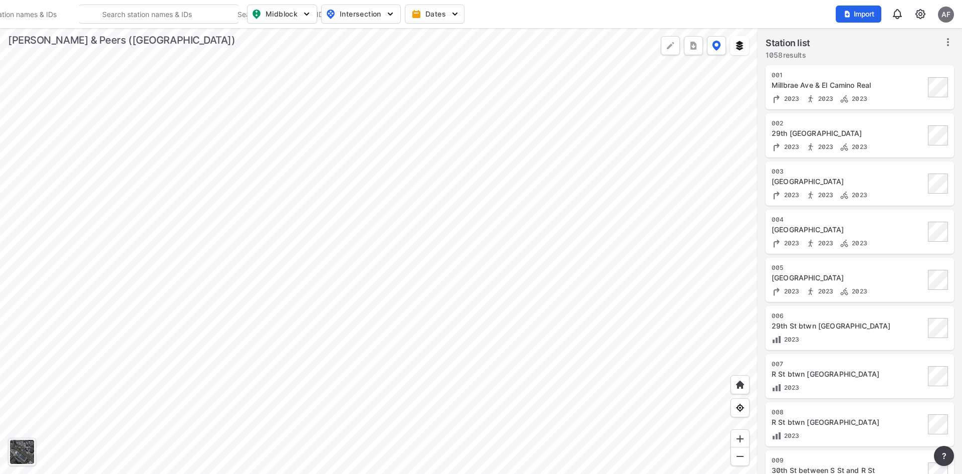
click at [480, 14] on img at bounding box center [920, 14] width 12 height 12
click at [480, 41] on link "Data management" at bounding box center [877, 39] width 86 height 10
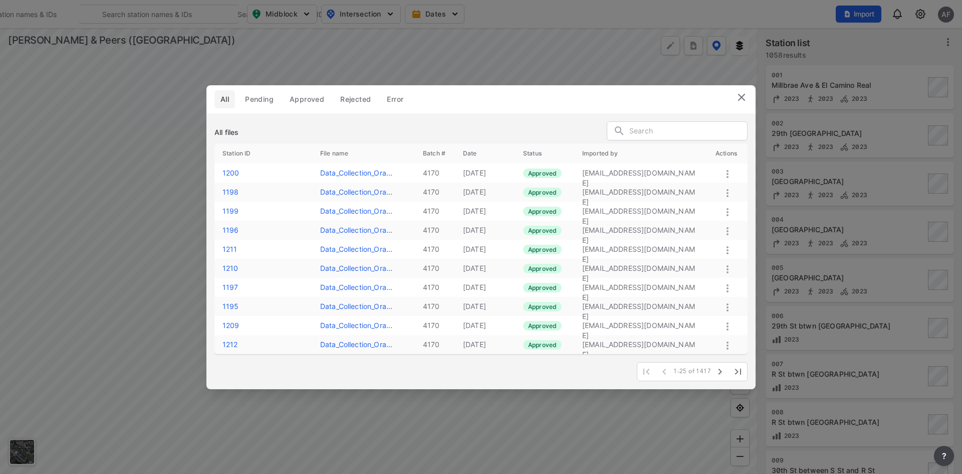
click at [480, 134] on input "text" at bounding box center [688, 131] width 118 height 15
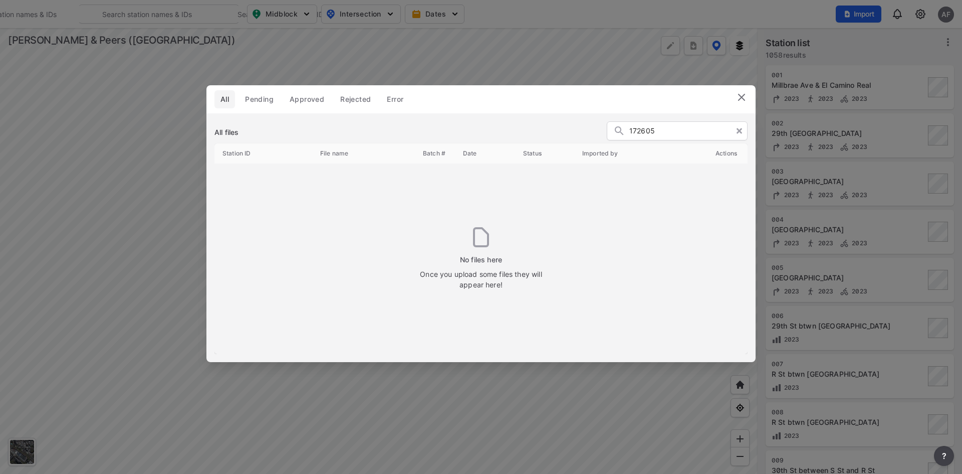
type input "172605"
click at [480, 99] on img at bounding box center [742, 97] width 12 height 12
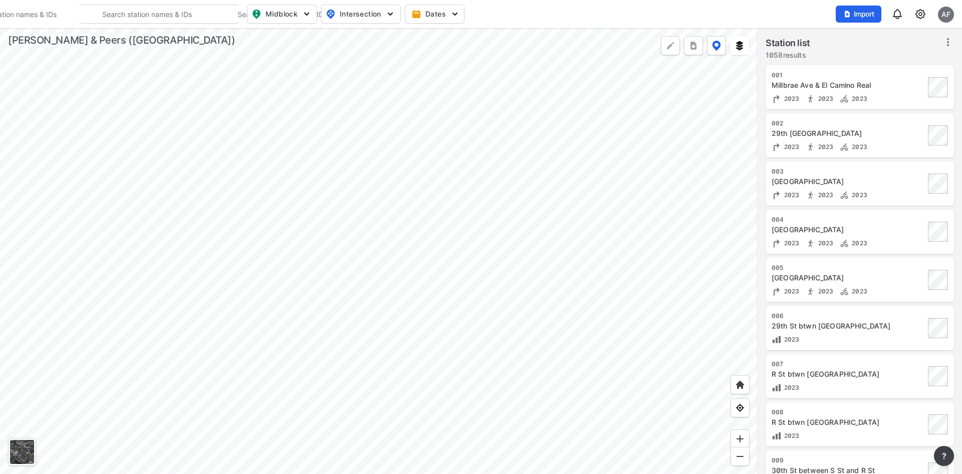
click at [191, 8] on input "Search" at bounding box center [164, 14] width 135 height 16
click at [136, 35] on li "( 1187 ) SR 15 NB Ramps & [GEOGRAPHIC_DATA]" at bounding box center [159, 40] width 160 height 28
type input "(1187) SR 15 NB Ramps & [GEOGRAPHIC_DATA]"
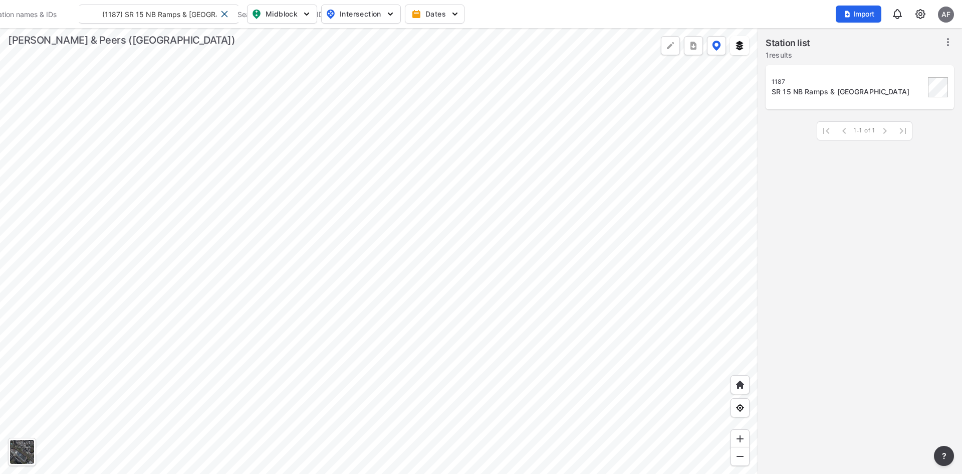
click at [480, 77] on div "1187 SR 15 NB Ramps & [GEOGRAPHIC_DATA]" at bounding box center [860, 87] width 176 height 32
click at [480, 84] on div "1187" at bounding box center [848, 82] width 153 height 8
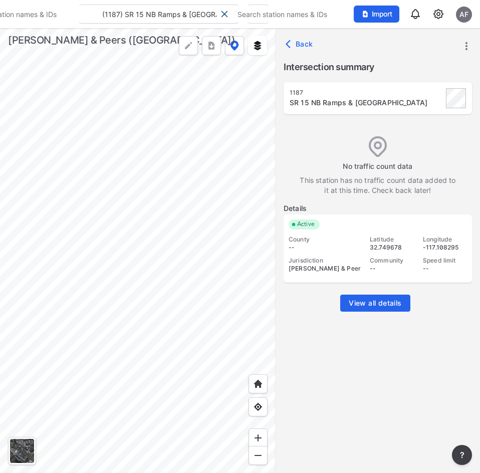
click at [466, 19] on div "AF" at bounding box center [464, 15] width 16 height 16
click at [438, 54] on p "Log out" at bounding box center [430, 58] width 84 height 18
